Goal: Transaction & Acquisition: Book appointment/travel/reservation

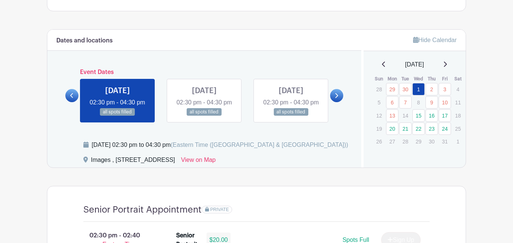
scroll to position [380, 0]
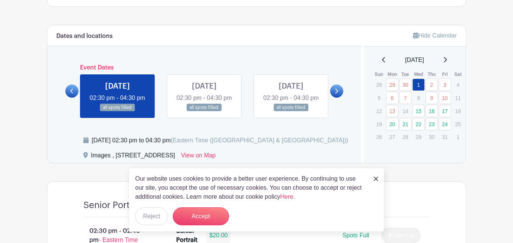
click at [374, 179] on img at bounding box center [376, 178] width 5 height 5
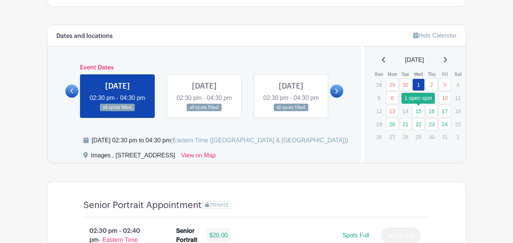
click at [416, 113] on link "15" at bounding box center [418, 111] width 12 height 12
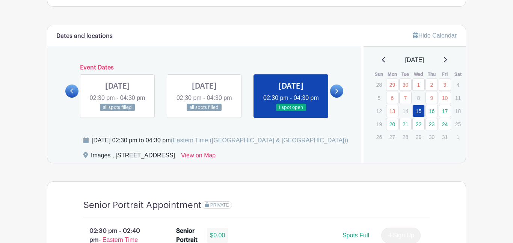
click at [291, 111] on link at bounding box center [291, 111] width 0 height 0
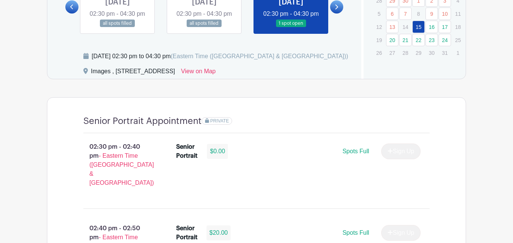
scroll to position [463, 0]
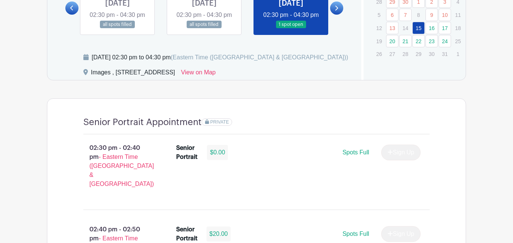
click at [222, 160] on div "$0.00" at bounding box center [217, 152] width 21 height 15
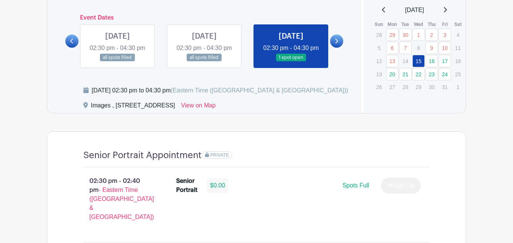
scroll to position [427, 0]
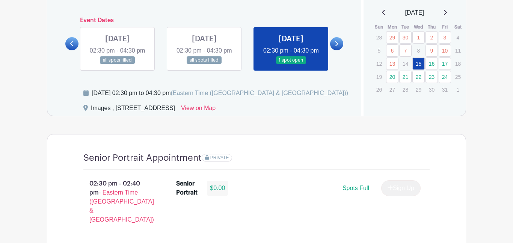
click at [291, 64] on link at bounding box center [291, 64] width 0 height 0
click at [428, 69] on link "16" at bounding box center [431, 63] width 12 height 12
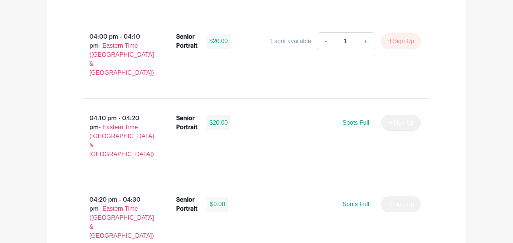
scroll to position [1324, 0]
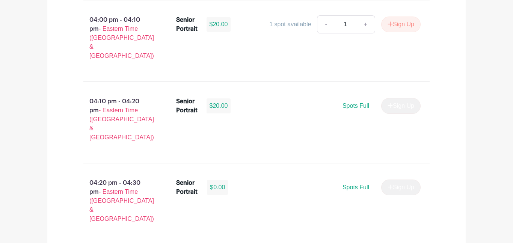
select select "3948"
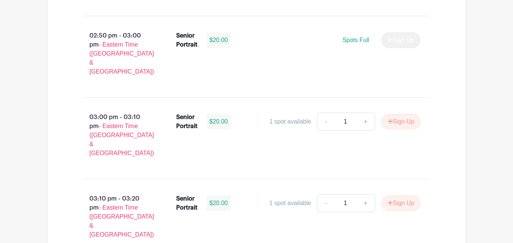
scroll to position [722, 0]
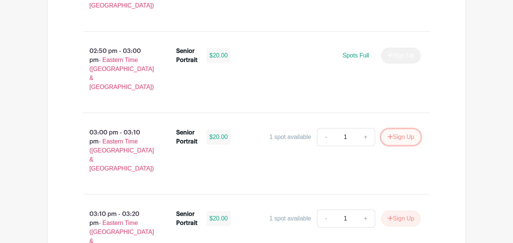
click at [407, 129] on button "Sign Up" at bounding box center [400, 137] width 39 height 16
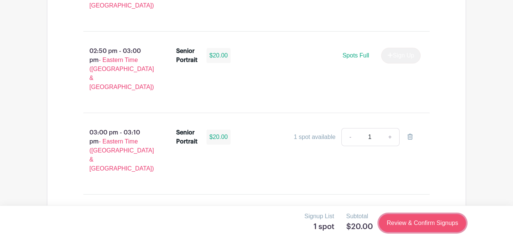
click at [392, 230] on link "Review & Confirm Signups" at bounding box center [422, 223] width 87 height 18
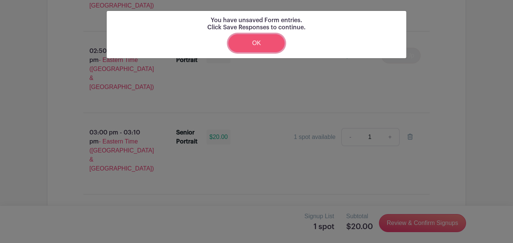
click at [253, 48] on link "OK" at bounding box center [256, 43] width 56 height 18
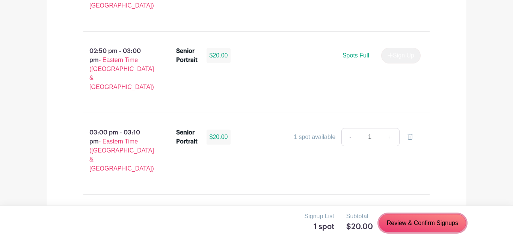
click at [415, 221] on link "Review & Confirm Signups" at bounding box center [422, 223] width 87 height 18
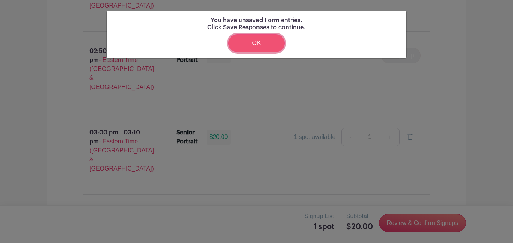
click at [239, 39] on link "OK" at bounding box center [256, 43] width 56 height 18
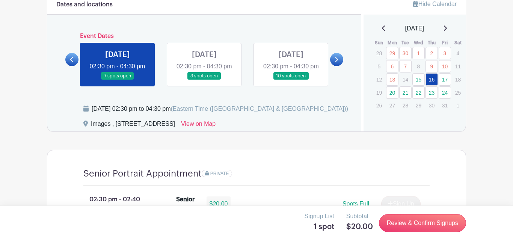
scroll to position [410, 0]
